Goal: Transaction & Acquisition: Book appointment/travel/reservation

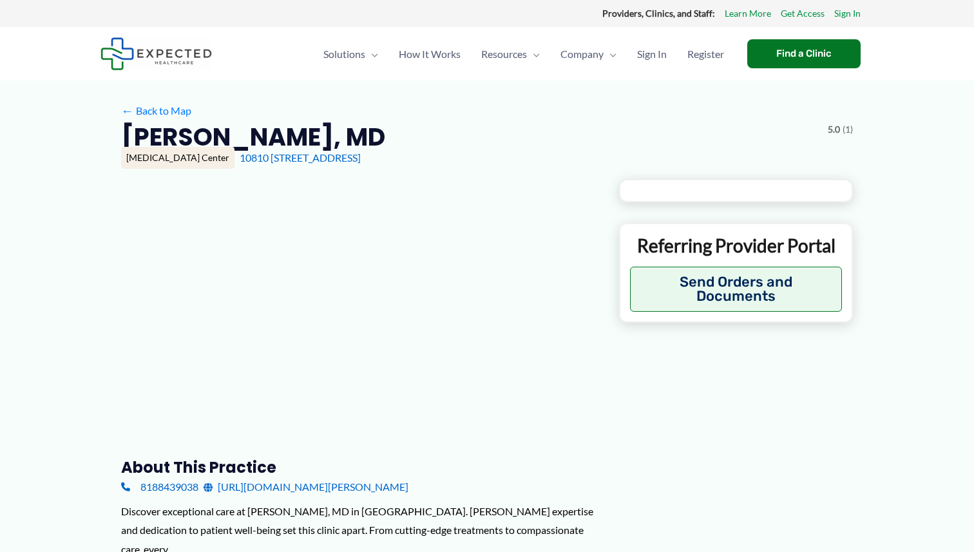
type input "**********"
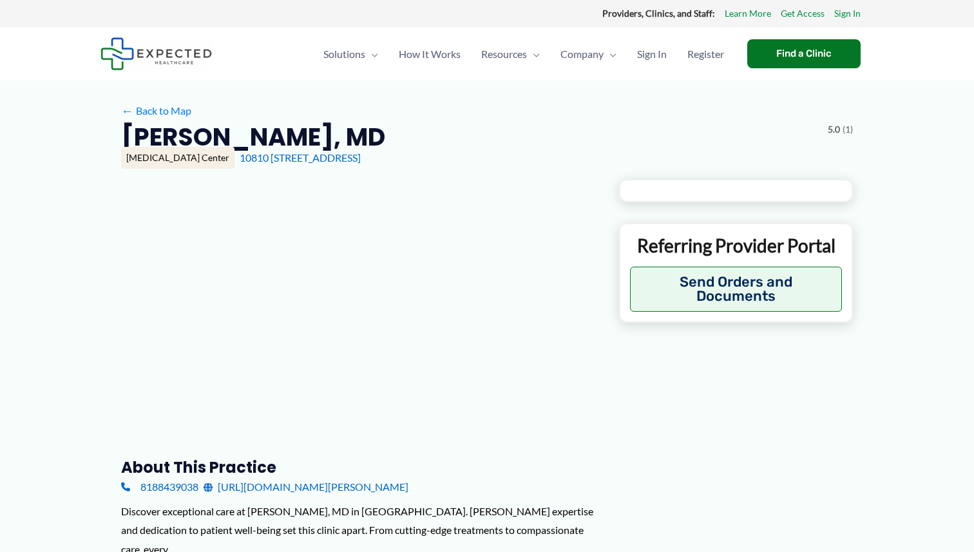
type input "**********"
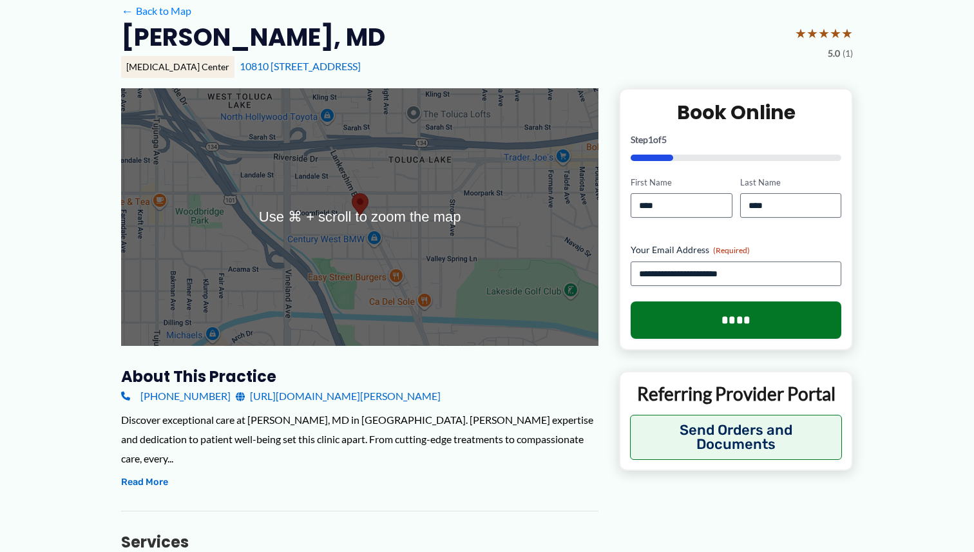
scroll to position [169, 0]
